Goal: Navigation & Orientation: Find specific page/section

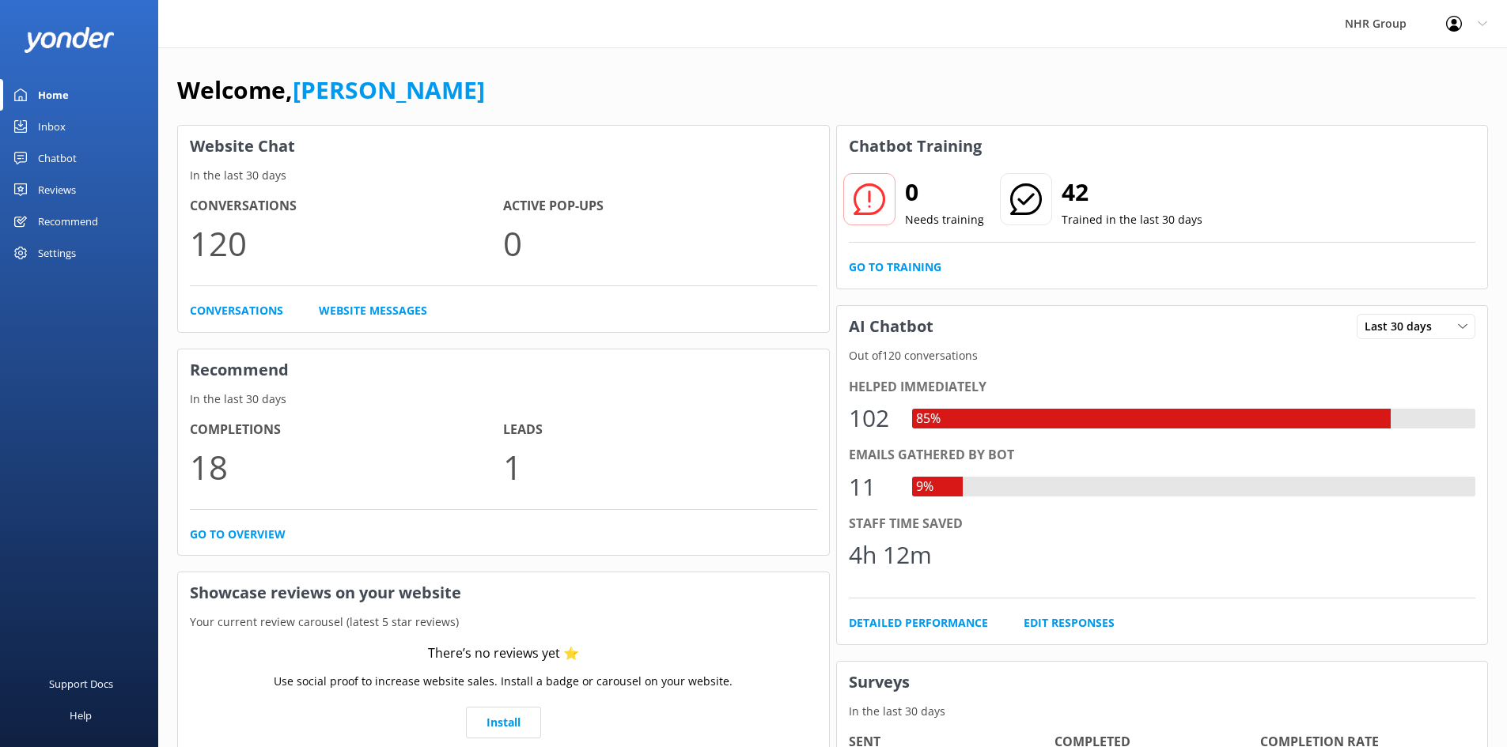
click at [79, 115] on link "Inbox" at bounding box center [79, 127] width 158 height 32
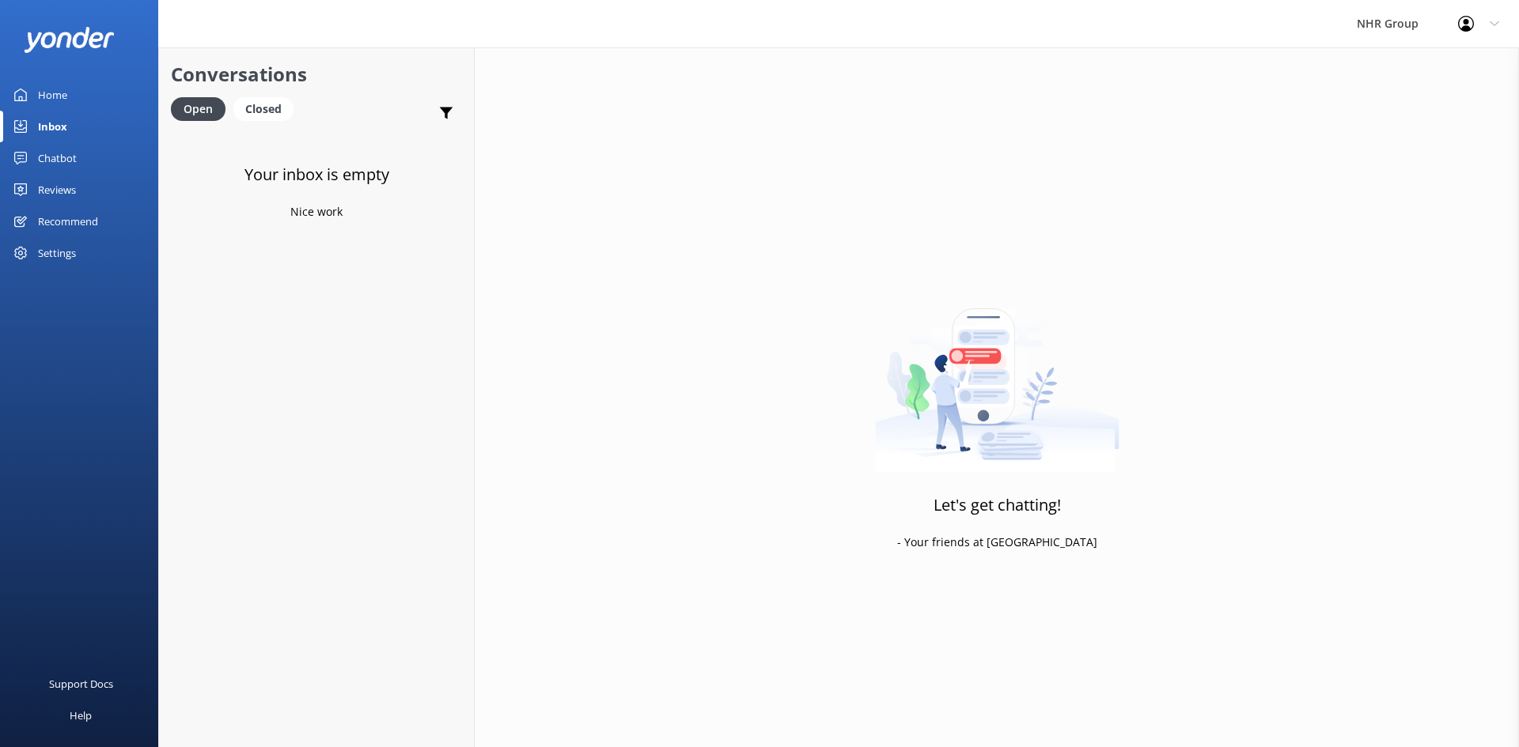
click at [76, 91] on link "Home" at bounding box center [79, 95] width 158 height 32
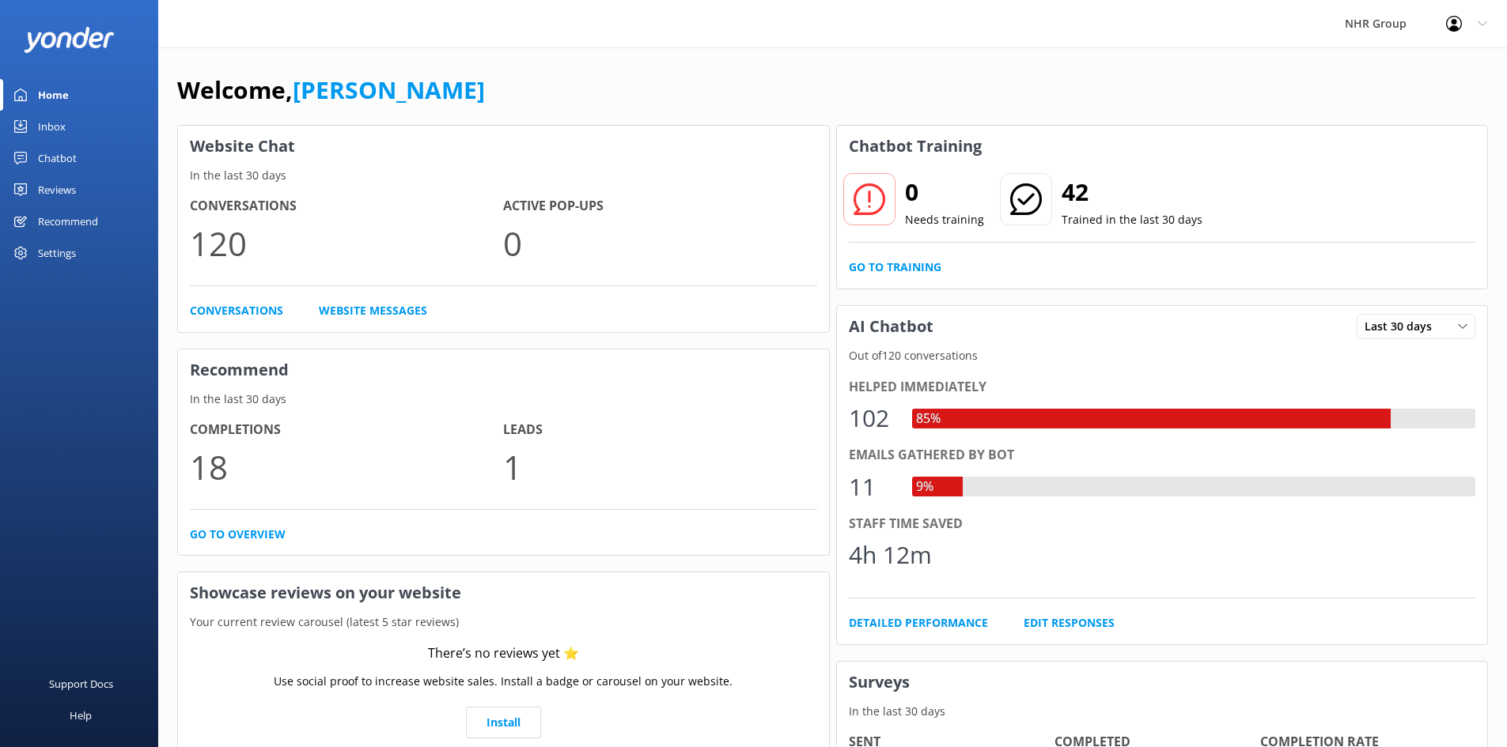
click at [46, 124] on div "Inbox" at bounding box center [52, 127] width 28 height 32
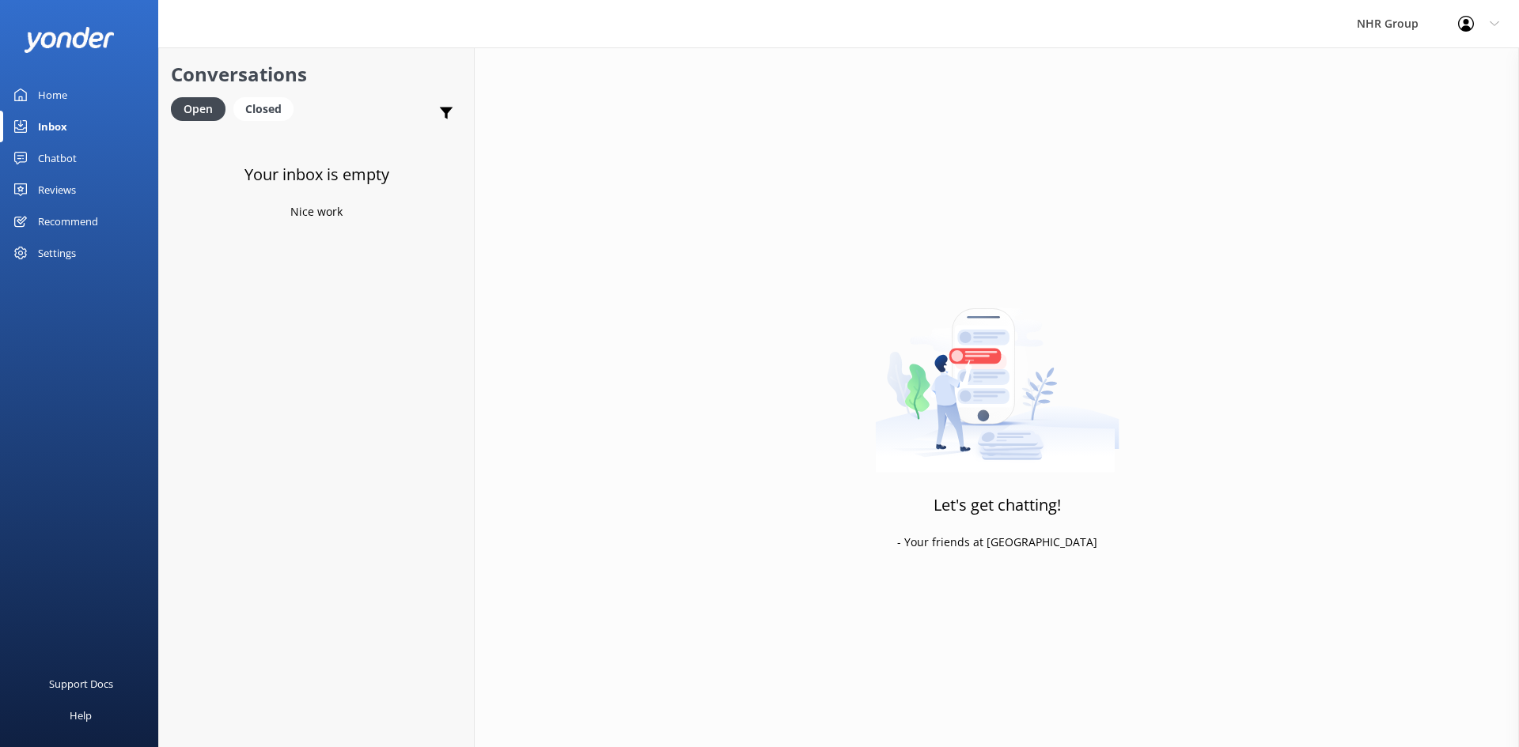
click at [66, 89] on div "Home" at bounding box center [52, 95] width 29 height 32
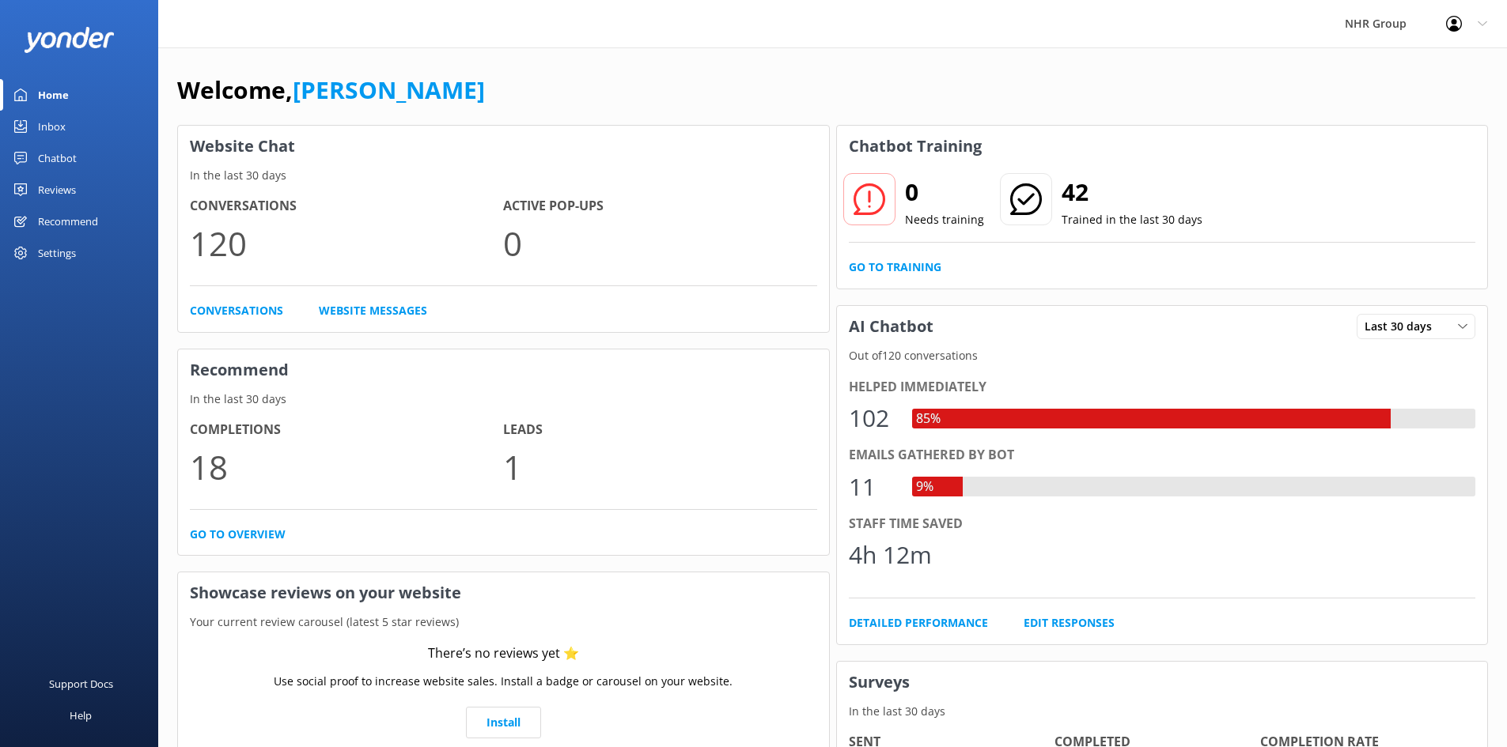
click at [52, 123] on div "Inbox" at bounding box center [52, 127] width 28 height 32
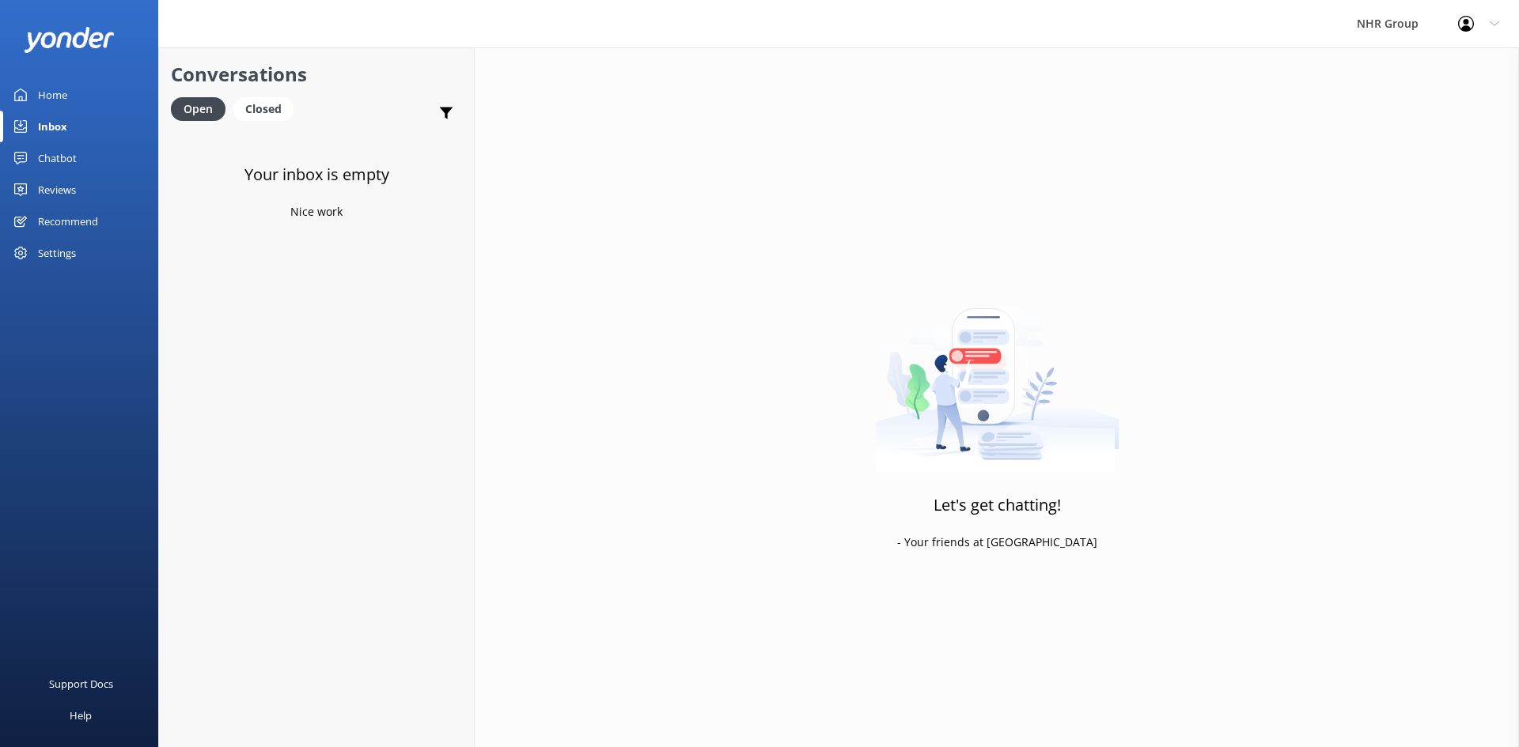
click at [78, 88] on link "Home" at bounding box center [79, 95] width 158 height 32
